Goal: Task Accomplishment & Management: Manage account settings

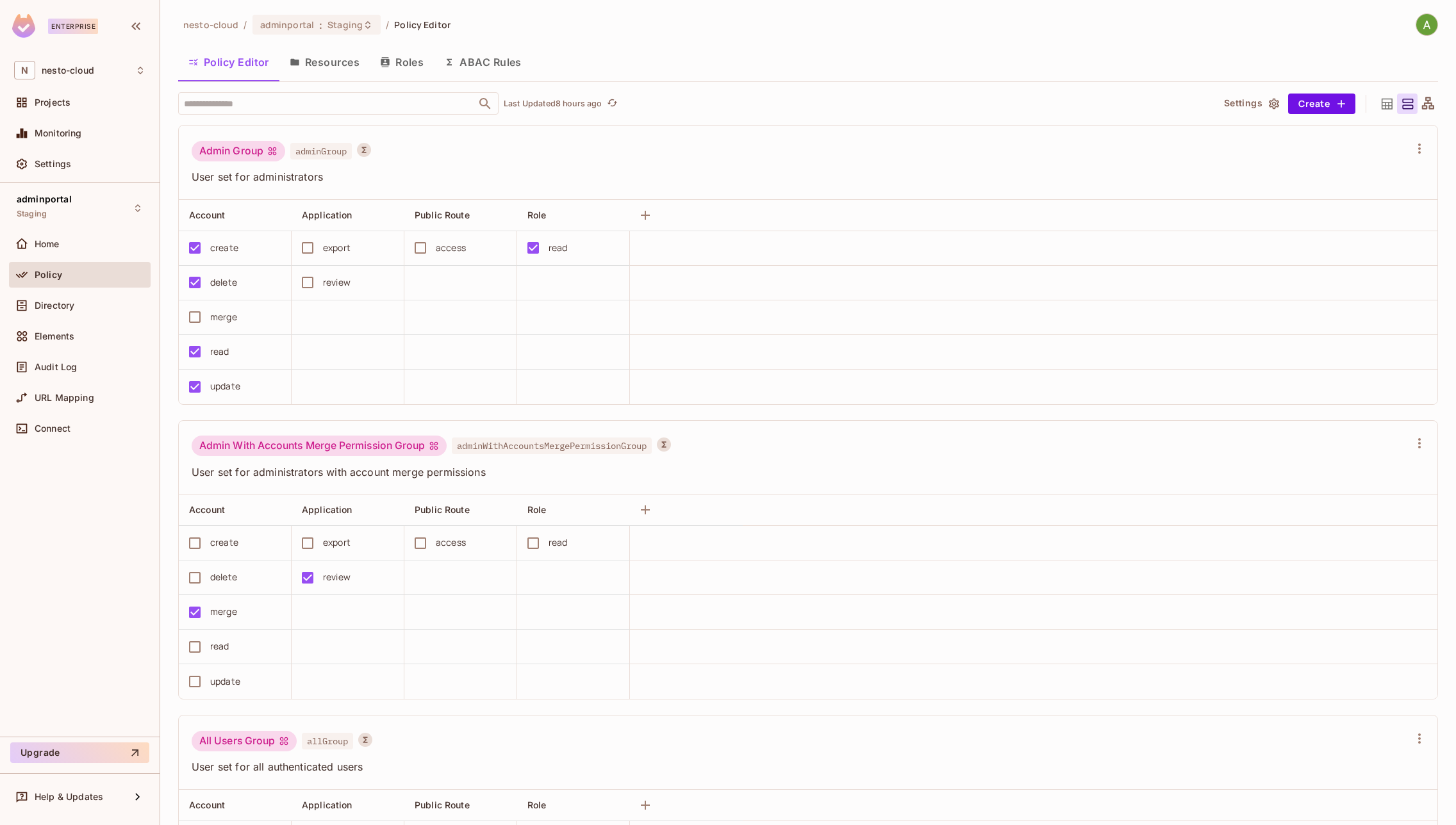
scroll to position [496, 0]
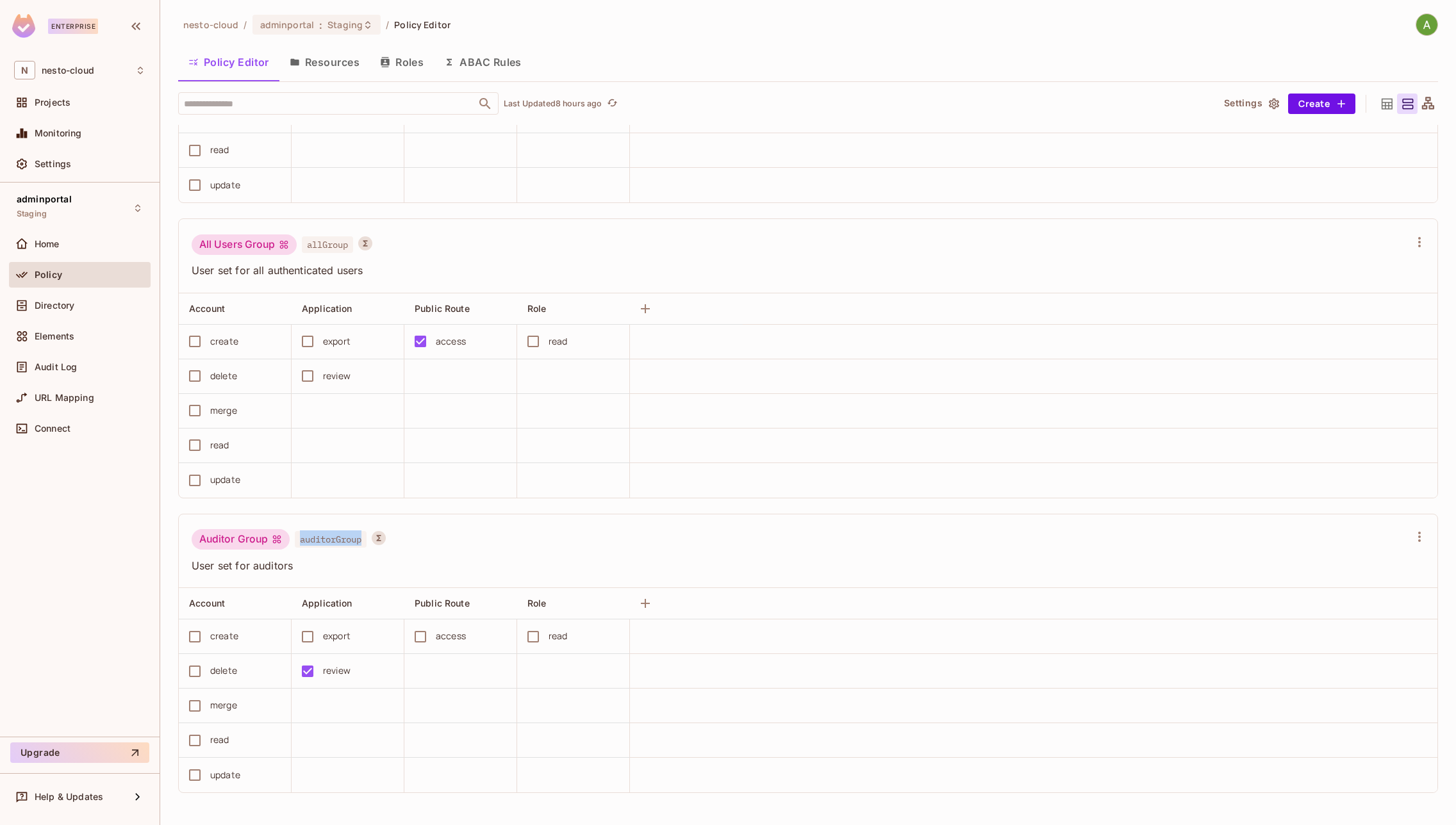
click at [500, 65] on button "ABAC Rules" at bounding box center [482, 62] width 98 height 32
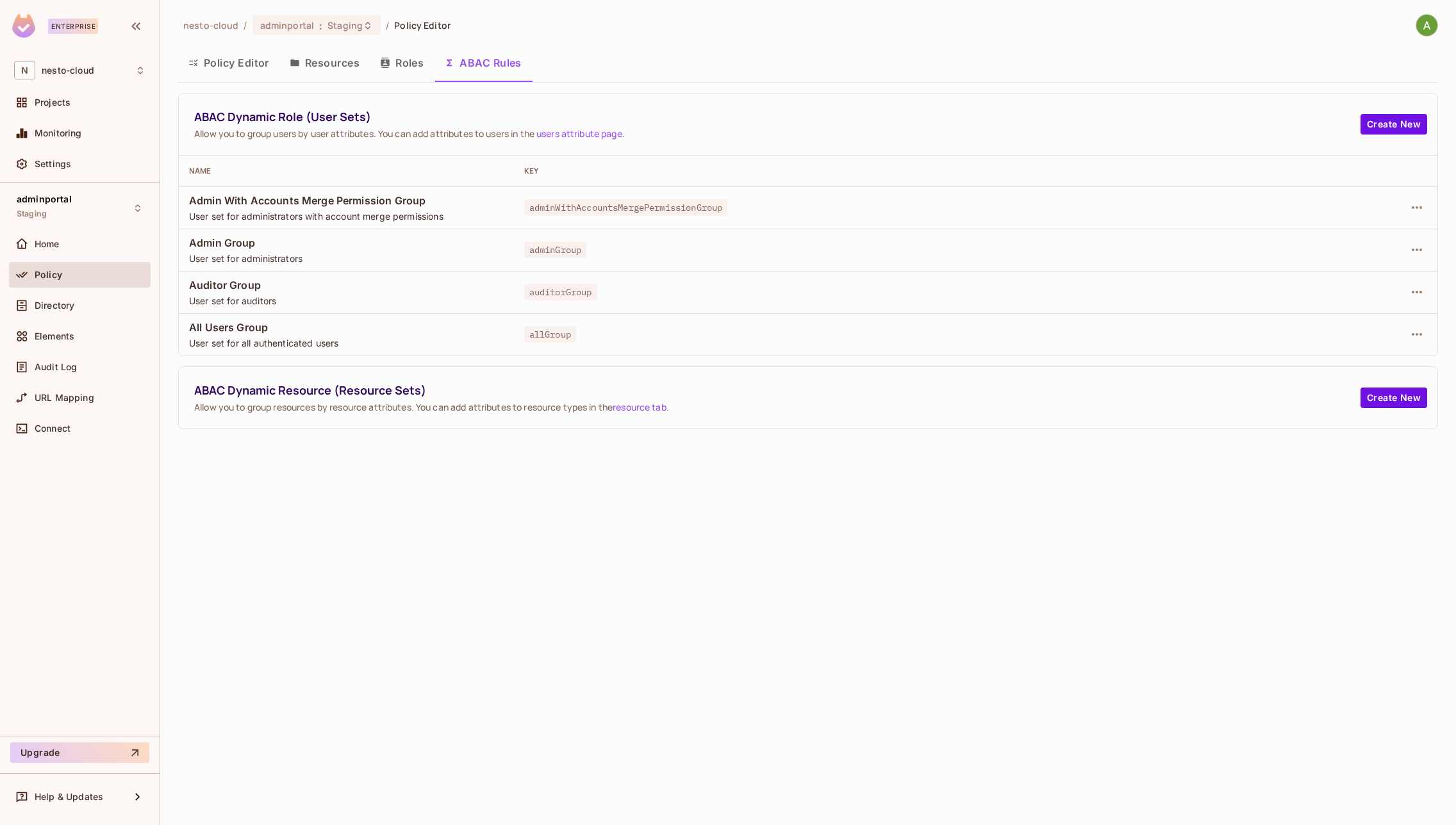
click at [605, 247] on div "adminGroup" at bounding box center [904, 250] width 760 height 13
click at [59, 267] on div "Policy" at bounding box center [79, 275] width 131 height 16
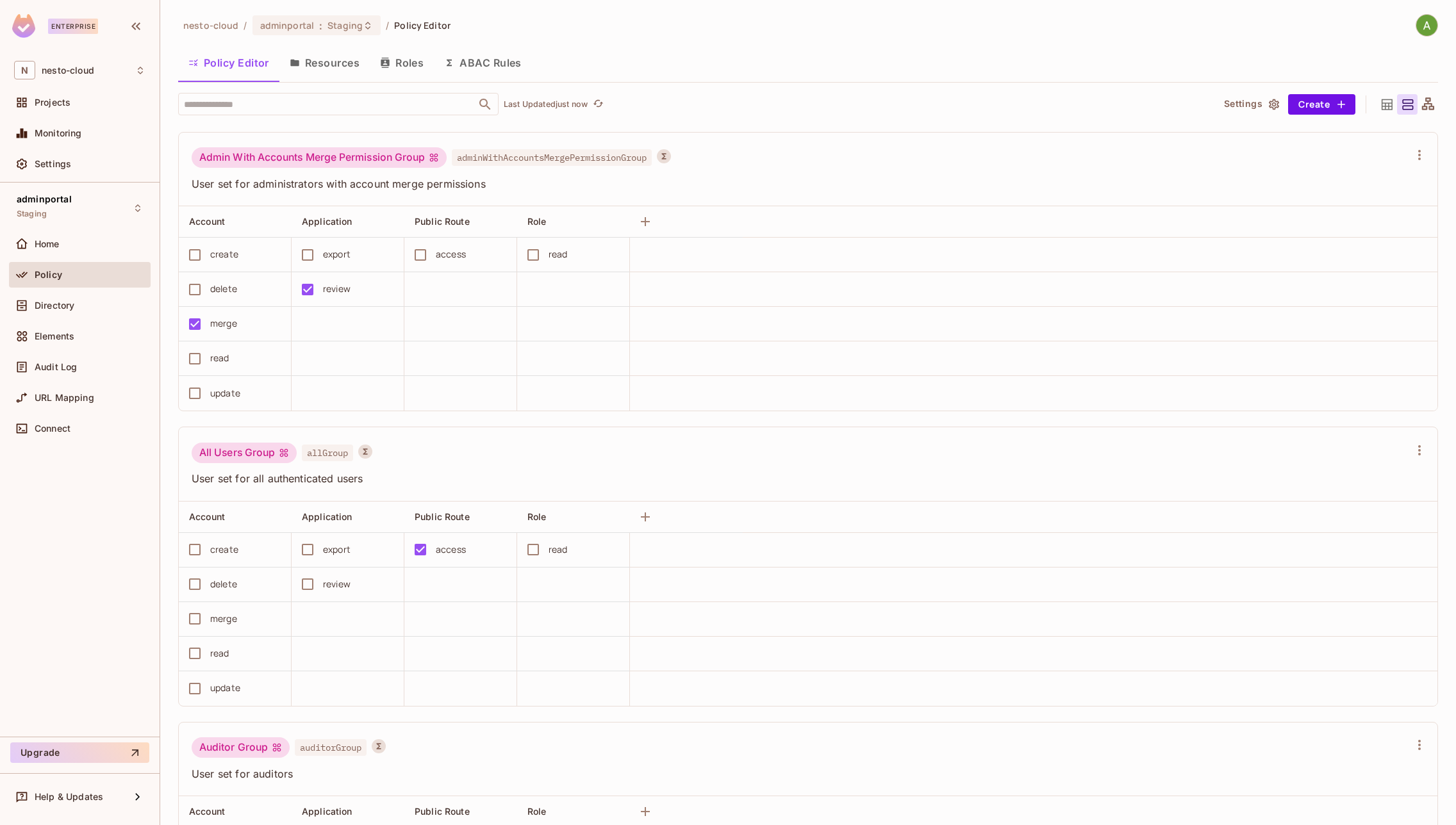
scroll to position [332, 0]
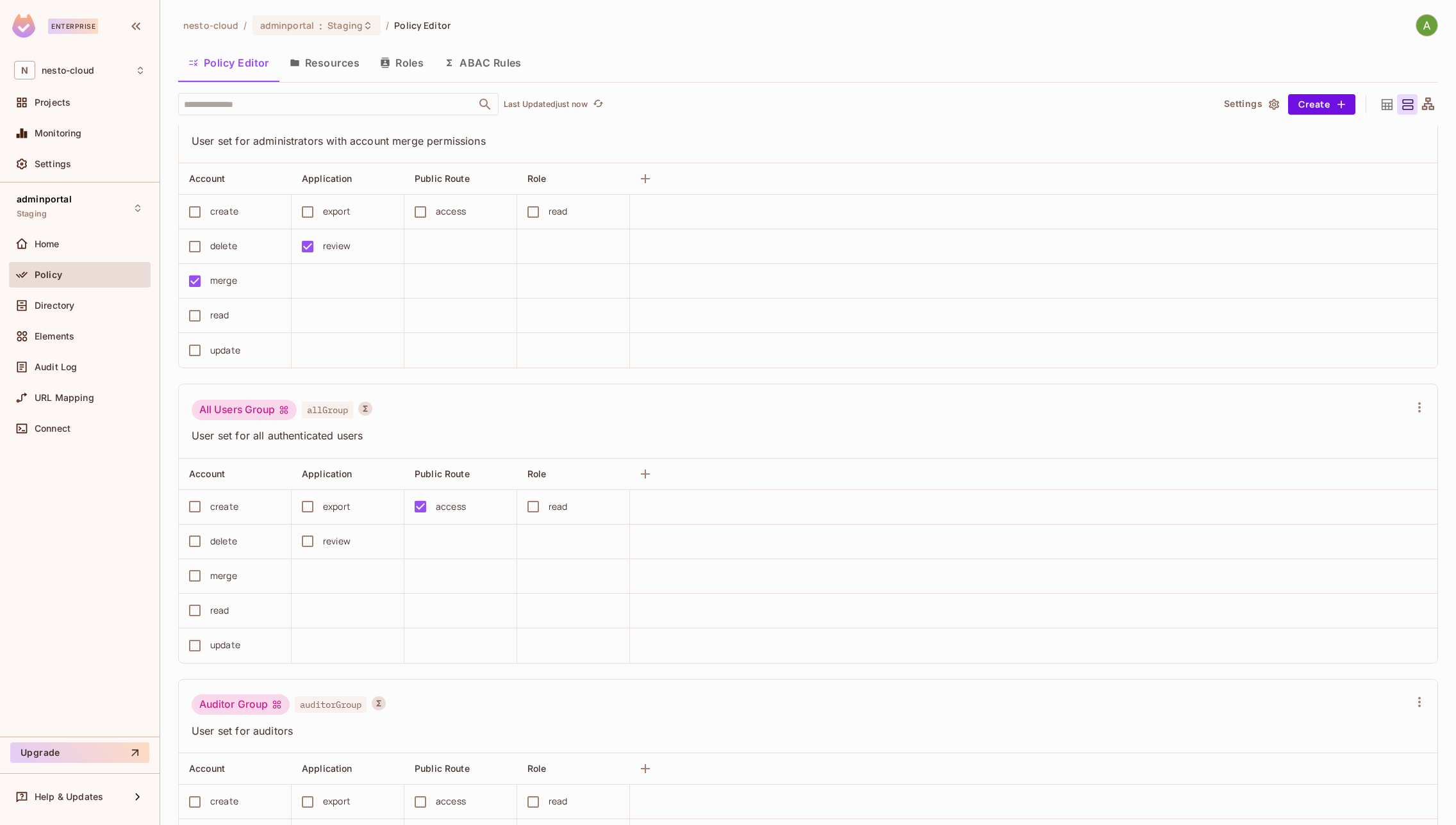
click at [241, 409] on div "All Users Group" at bounding box center [244, 410] width 105 height 21
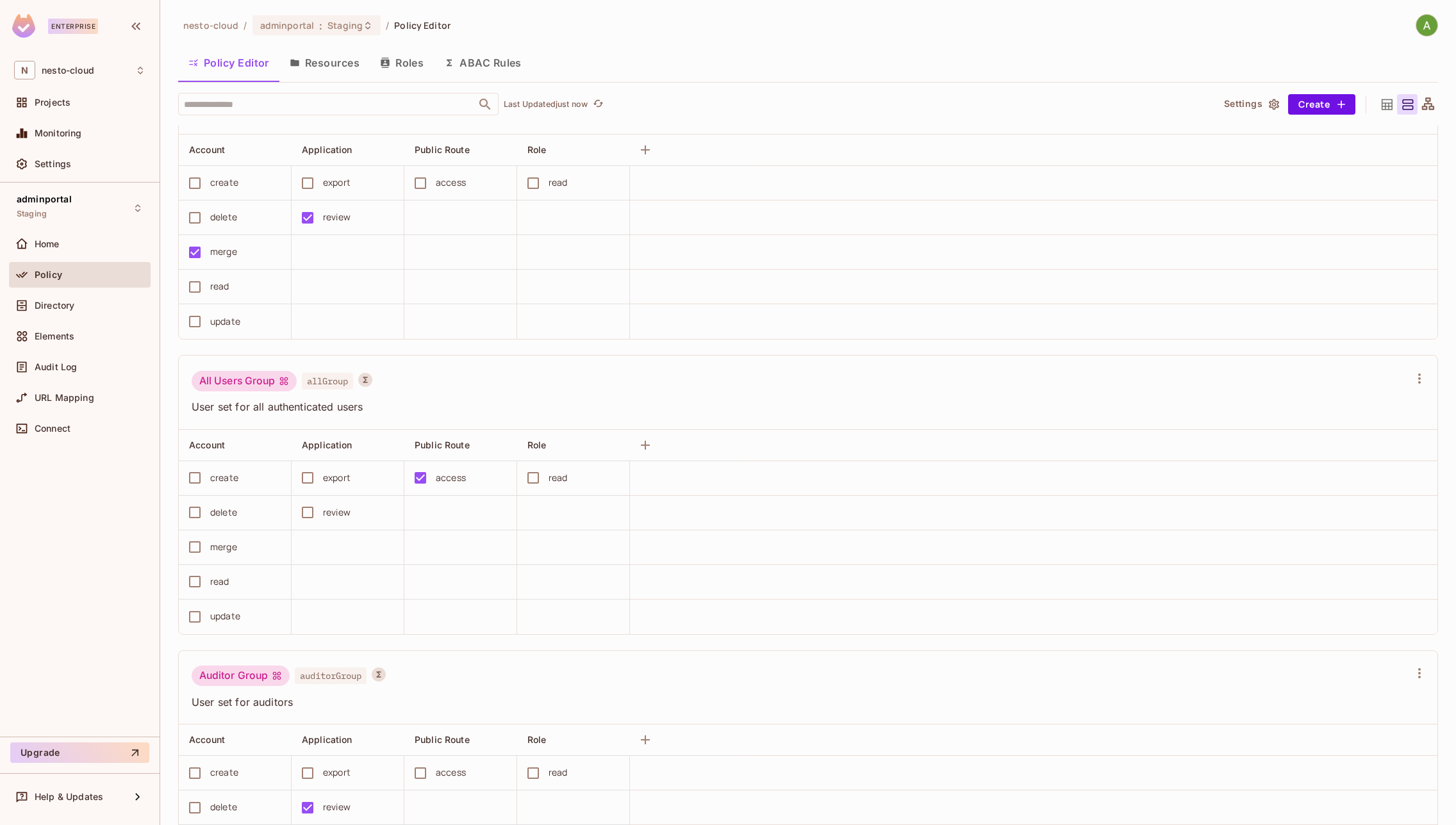
scroll to position [496, 0]
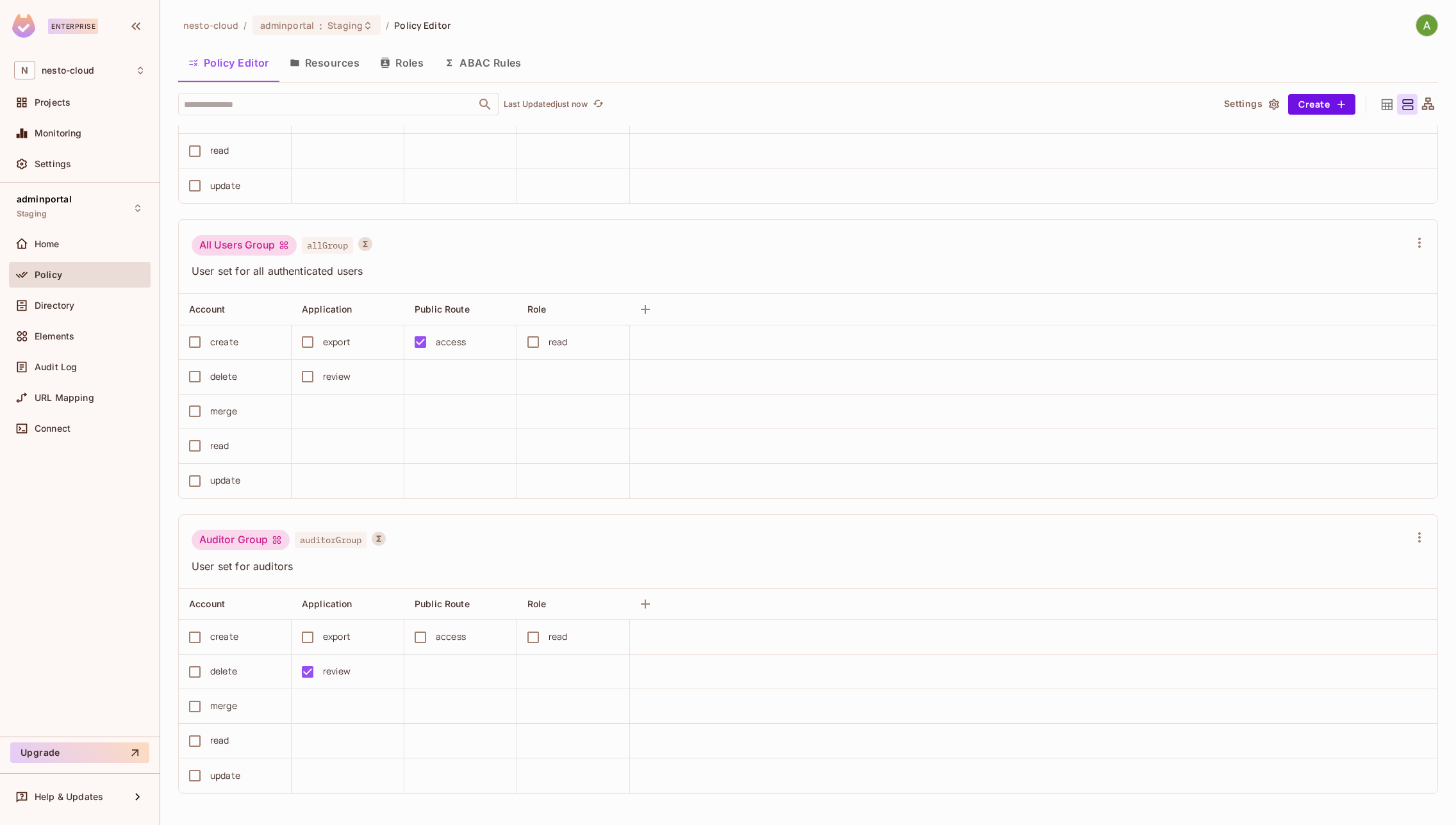
click at [495, 62] on button "ABAC Rules" at bounding box center [482, 62] width 98 height 32
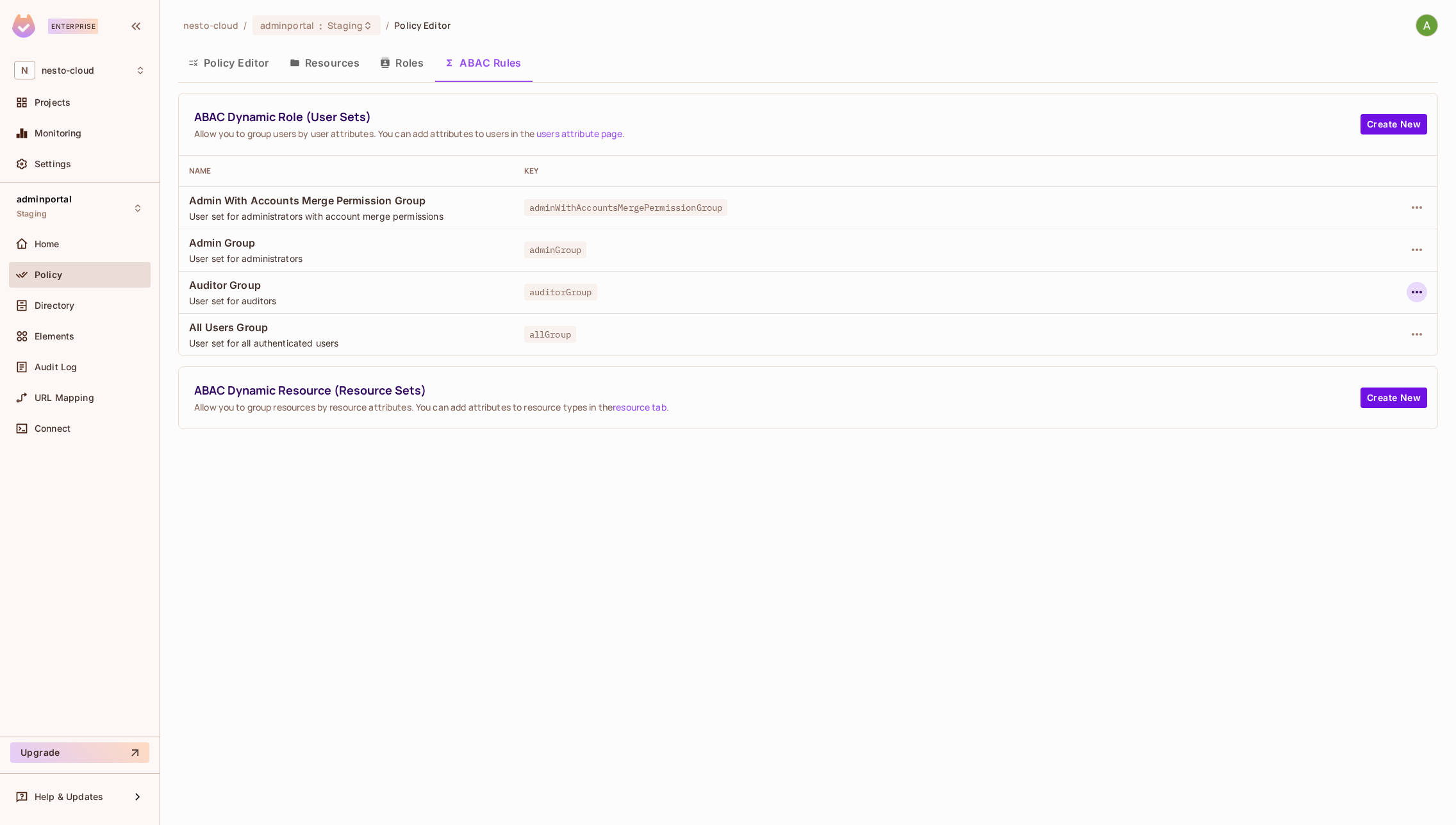
click at [1418, 291] on icon "button" at bounding box center [1417, 292] width 16 height 16
click at [1342, 313] on span "Edit Dynamic Role (User Set)" at bounding box center [1329, 322] width 134 height 21
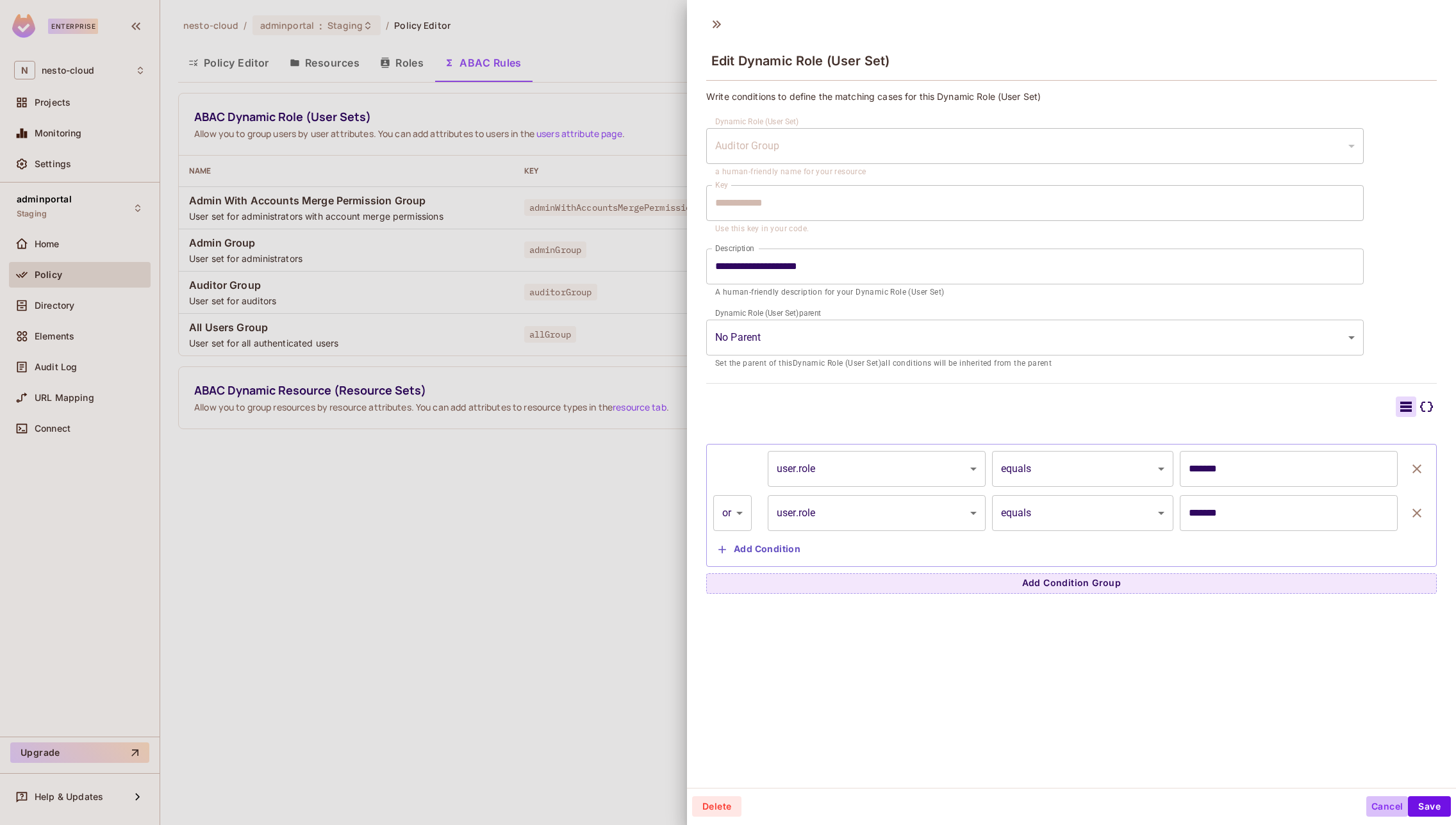
click at [1373, 803] on button "Cancel" at bounding box center [1387, 807] width 42 height 21
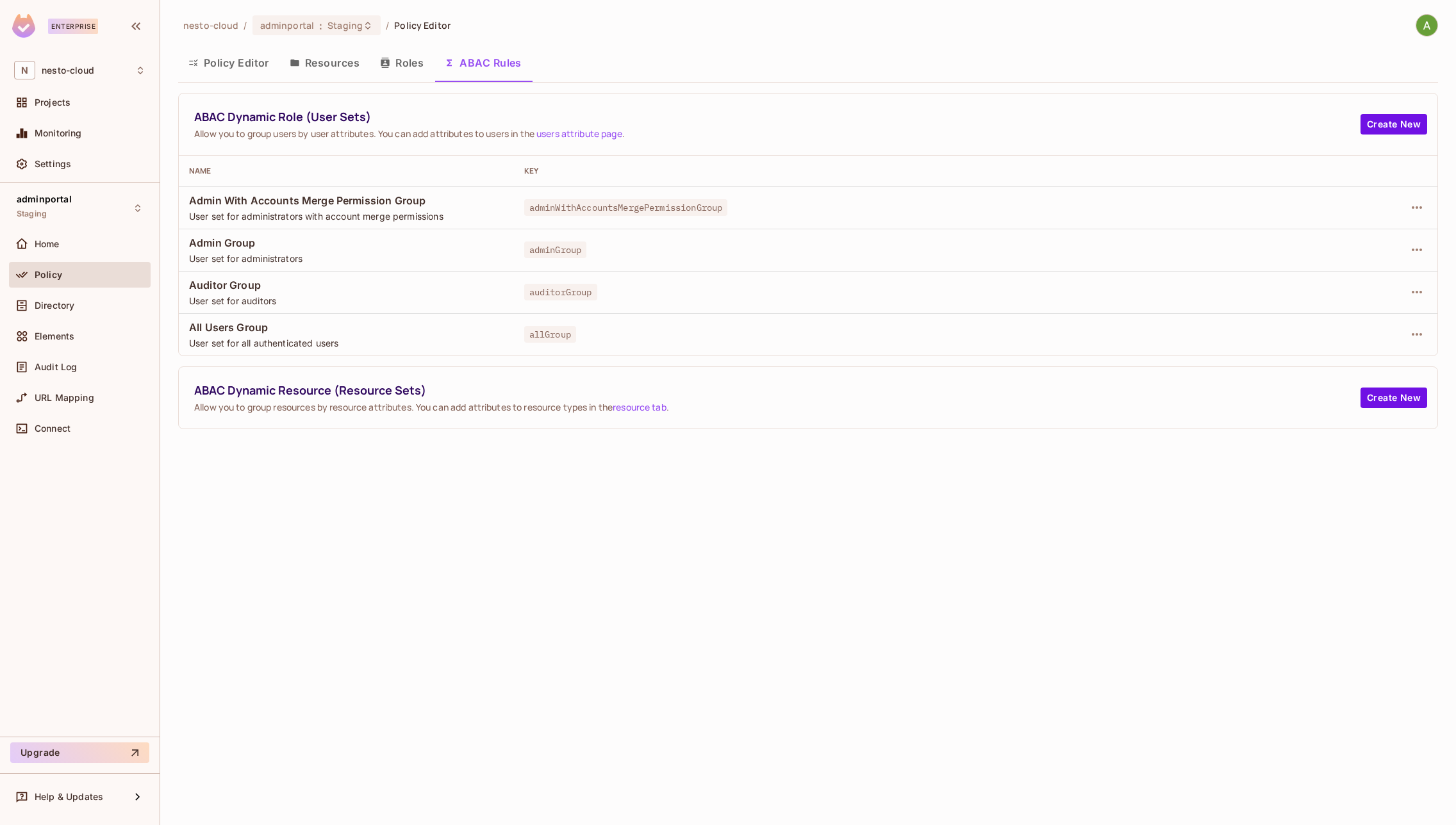
click at [713, 487] on div "nesto-cloud / adminportal : Staging / Policy Editor Policy Editor Resources Rol…" at bounding box center [808, 412] width 1295 height 825
click at [836, 403] on span "Allow you to group resources by resource attributes. You can add attributes to …" at bounding box center [777, 407] width 1166 height 12
click at [1425, 326] on div at bounding box center [1366, 335] width 122 height 21
click at [1423, 329] on icon "button" at bounding box center [1417, 335] width 16 height 16
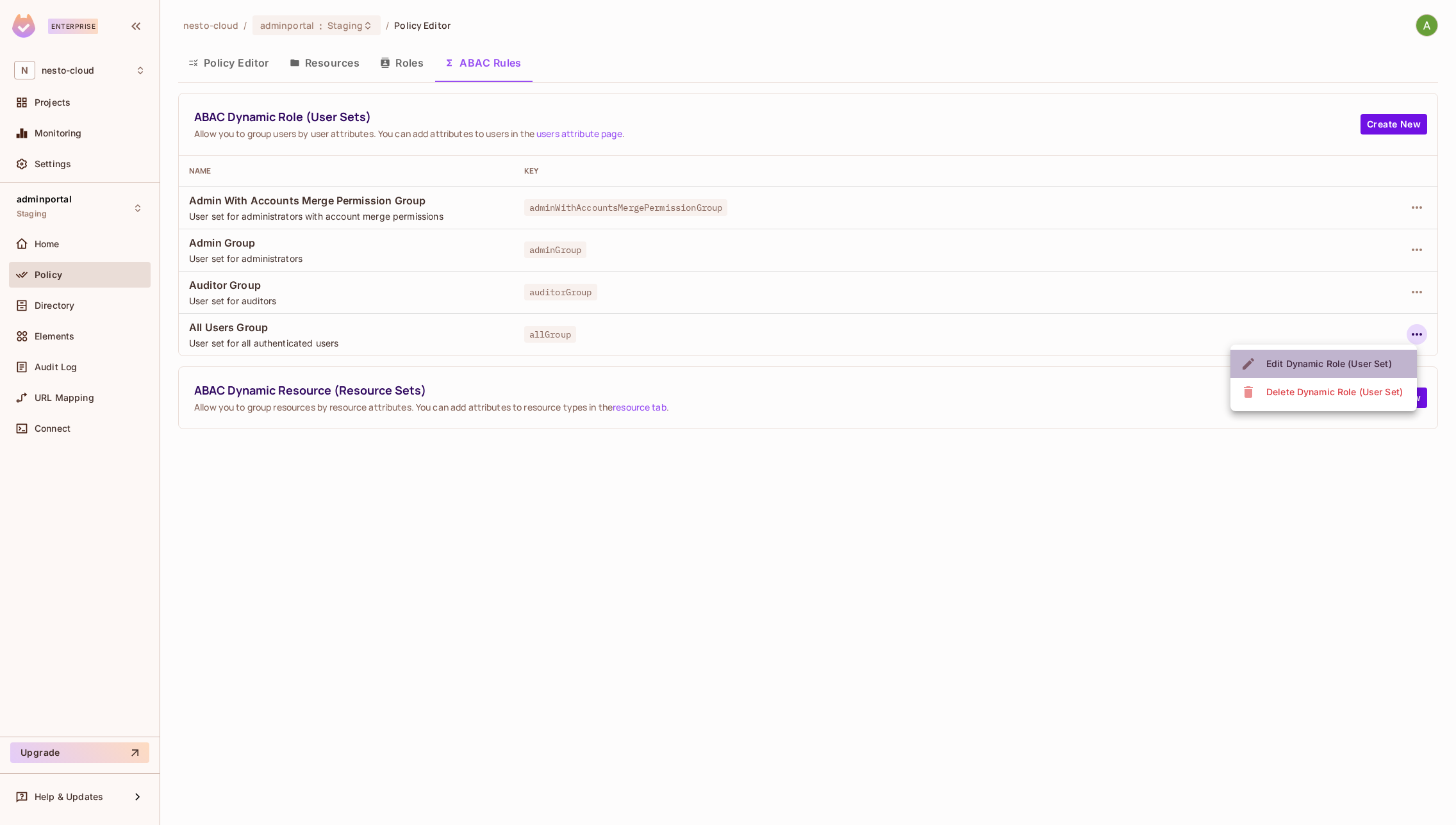
click at [1317, 363] on div "Edit Dynamic Role (User Set)" at bounding box center [1328, 363] width 126 height 13
